Goal: Navigation & Orientation: Find specific page/section

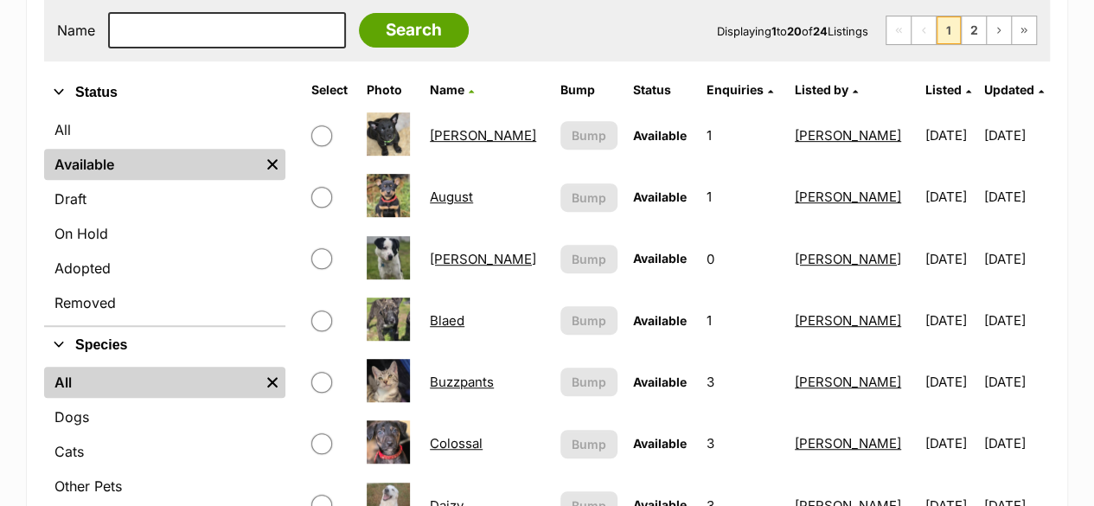
scroll to position [320, 0]
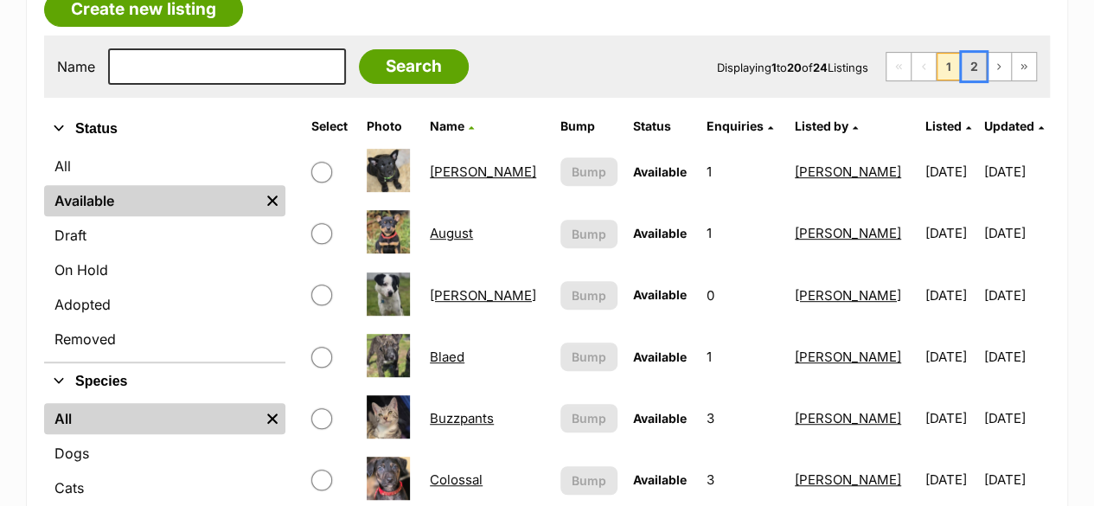
click at [965, 63] on link "2" at bounding box center [974, 67] width 24 height 28
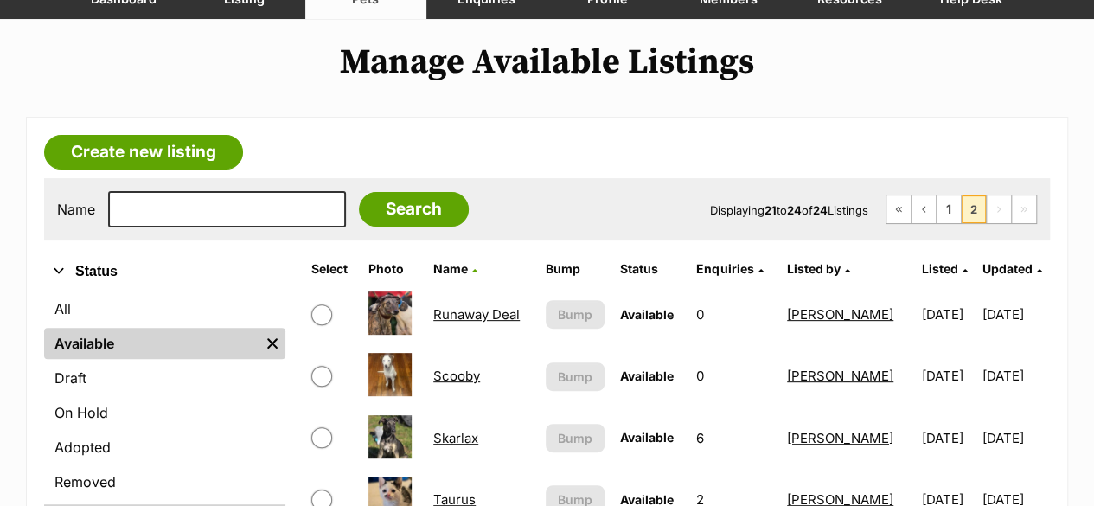
scroll to position [259, 0]
